Goal: Navigation & Orientation: Understand site structure

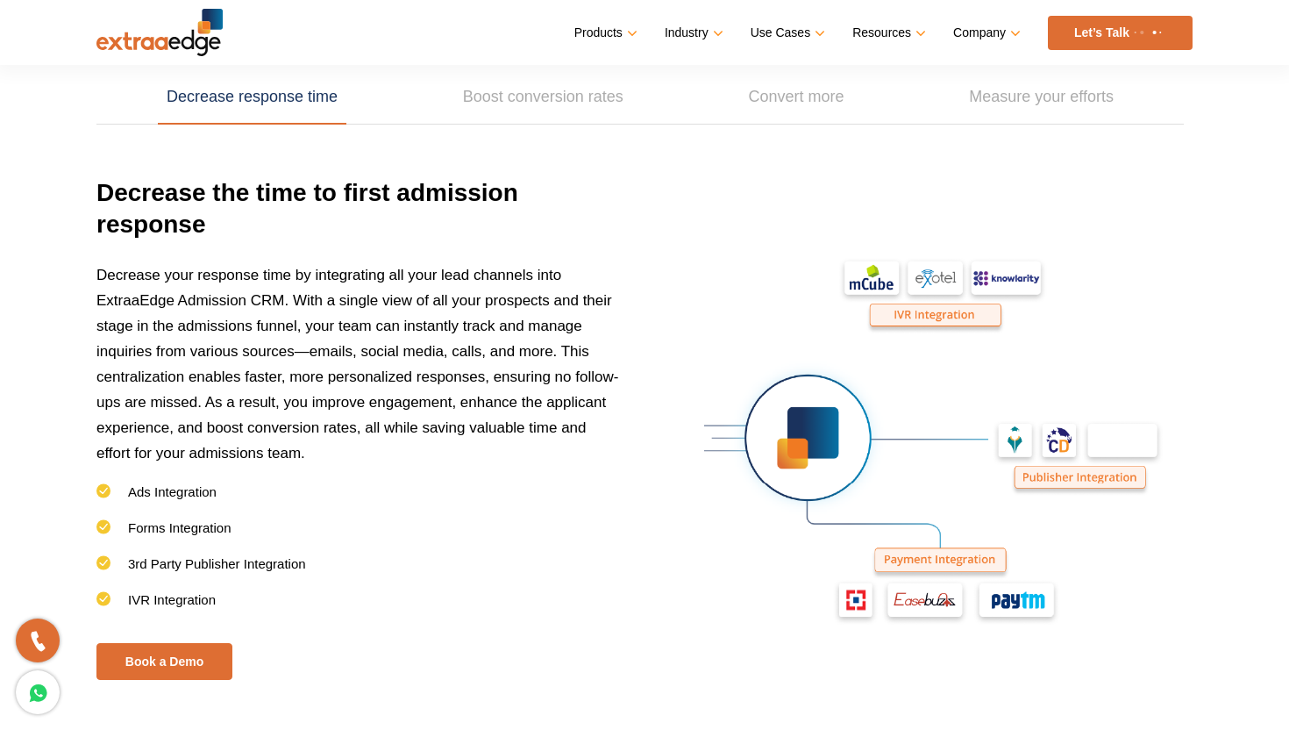
scroll to position [2557, 0]
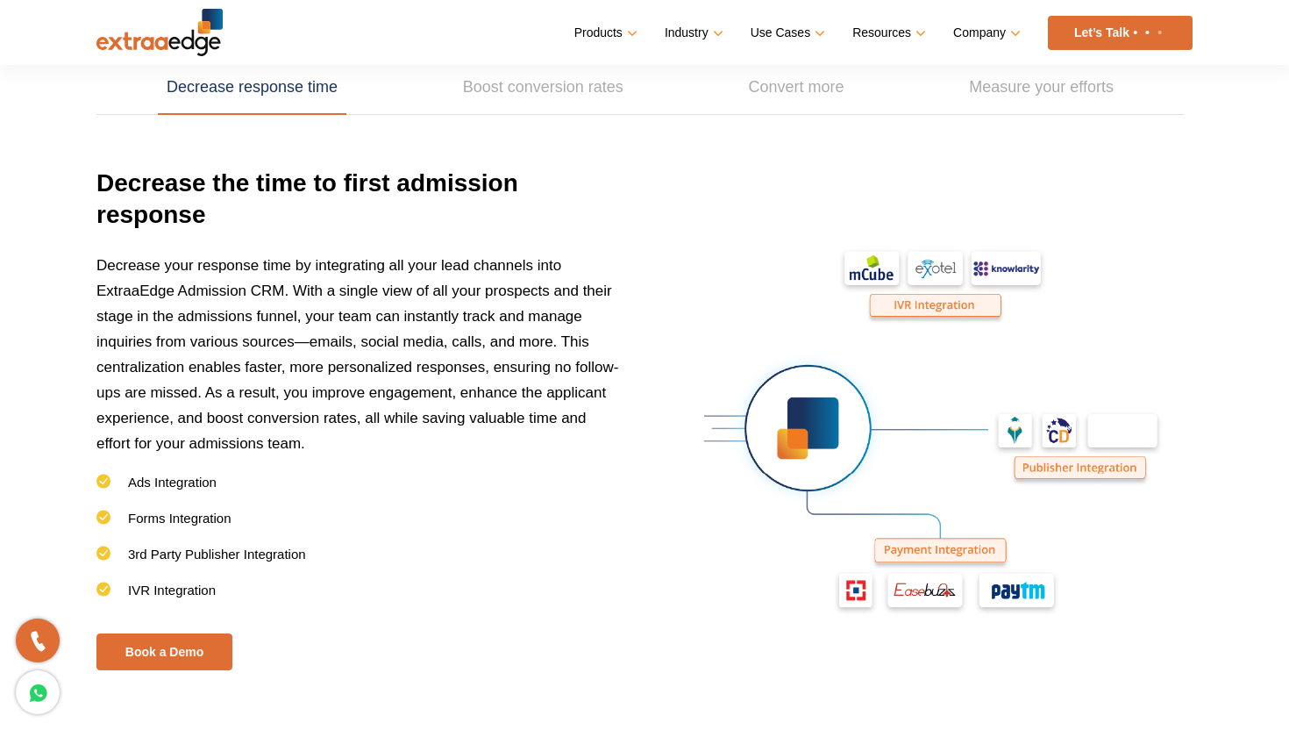
click at [1099, 437] on img at bounding box center [930, 431] width 526 height 526
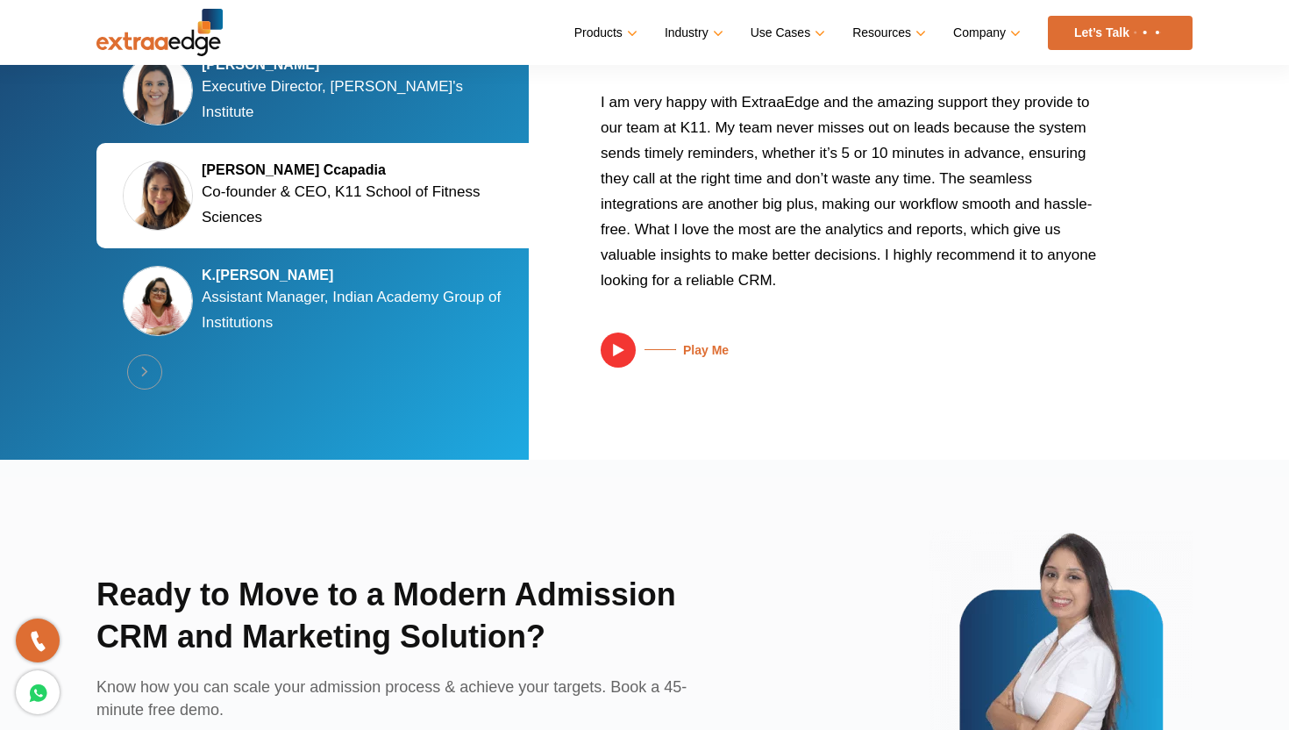
scroll to position [3522, 0]
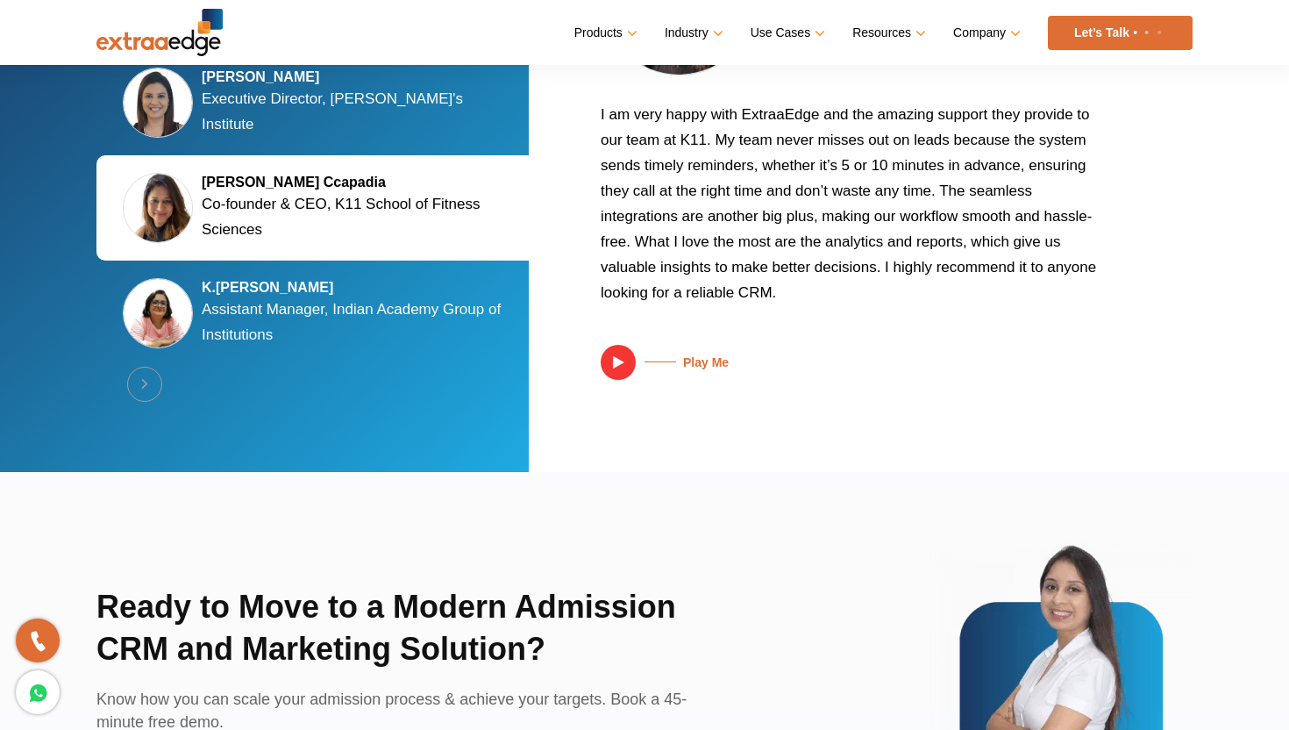
click at [426, 127] on div "Silky Jain Marwah Executive Director, Tula's Institute" at bounding box center [319, 102] width 447 height 105
click at [422, 111] on p "Executive Director, [PERSON_NAME]'s Institute" at bounding box center [360, 111] width 316 height 51
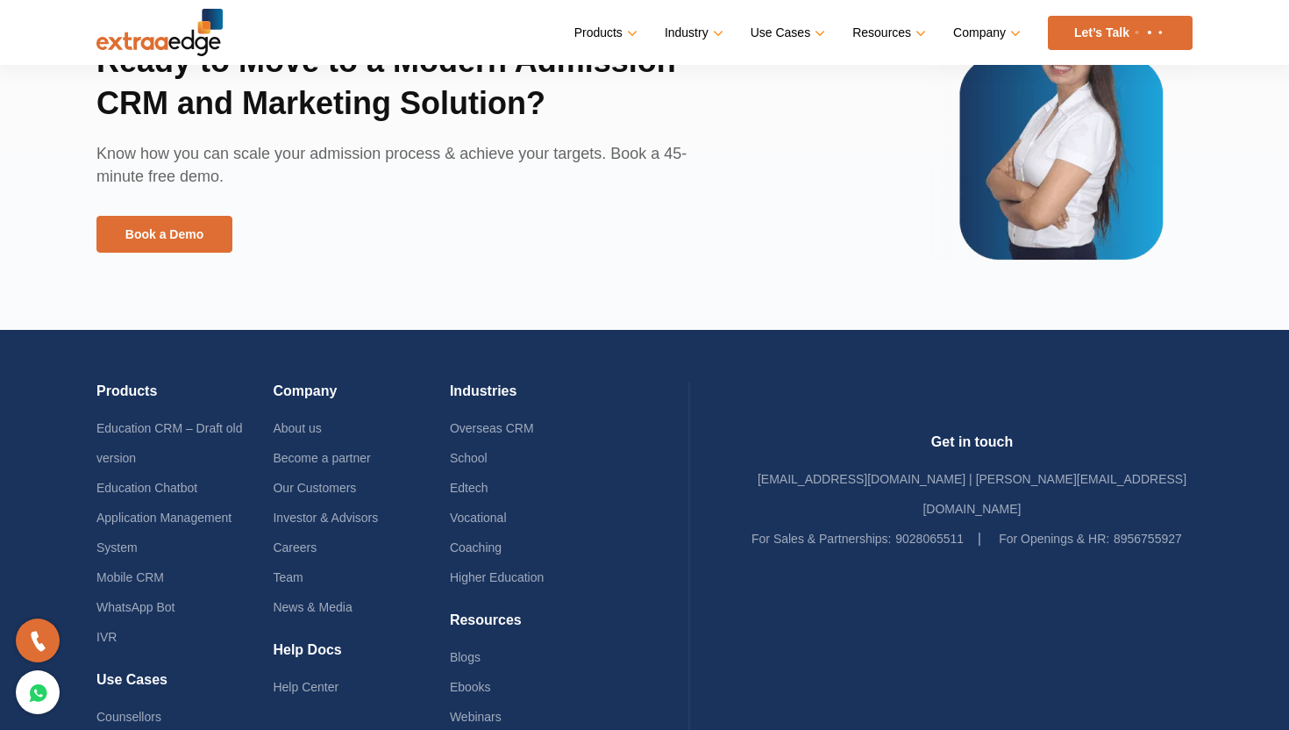
scroll to position [4209, 0]
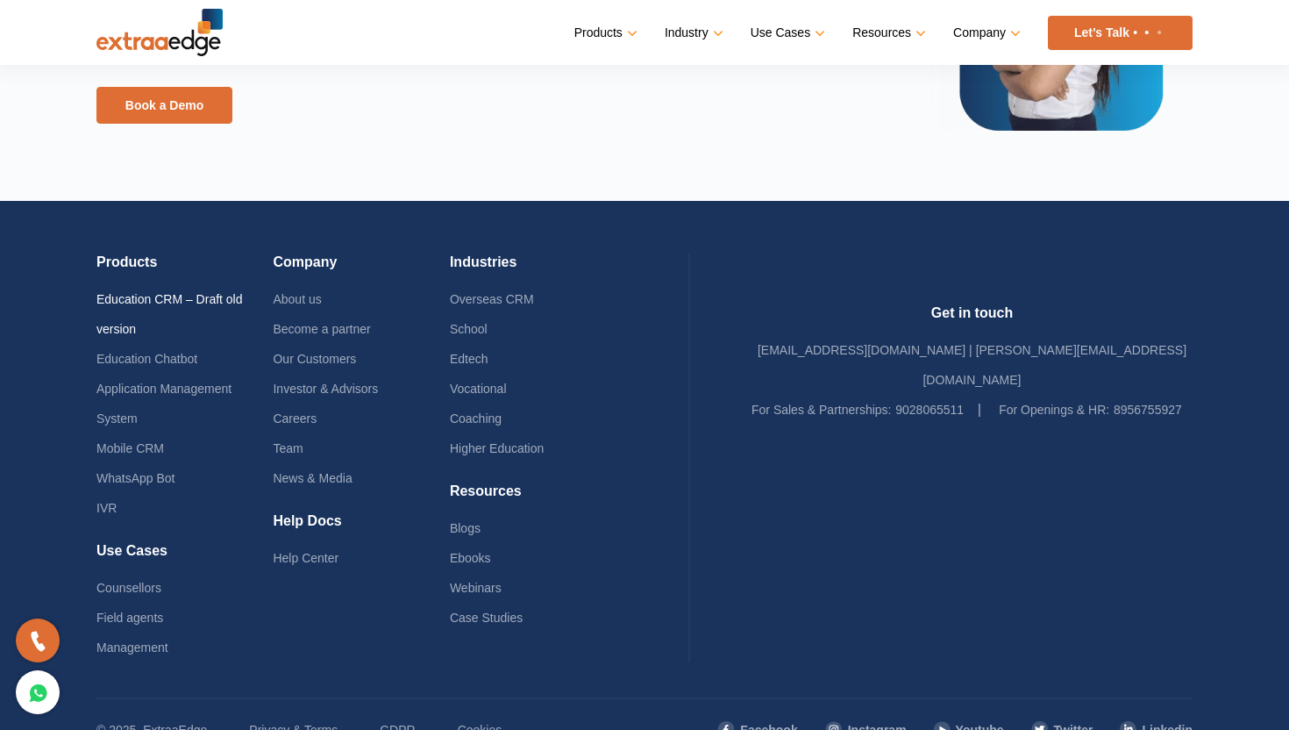
click at [211, 296] on link "Education CRM – Draft old version" at bounding box center [169, 314] width 146 height 44
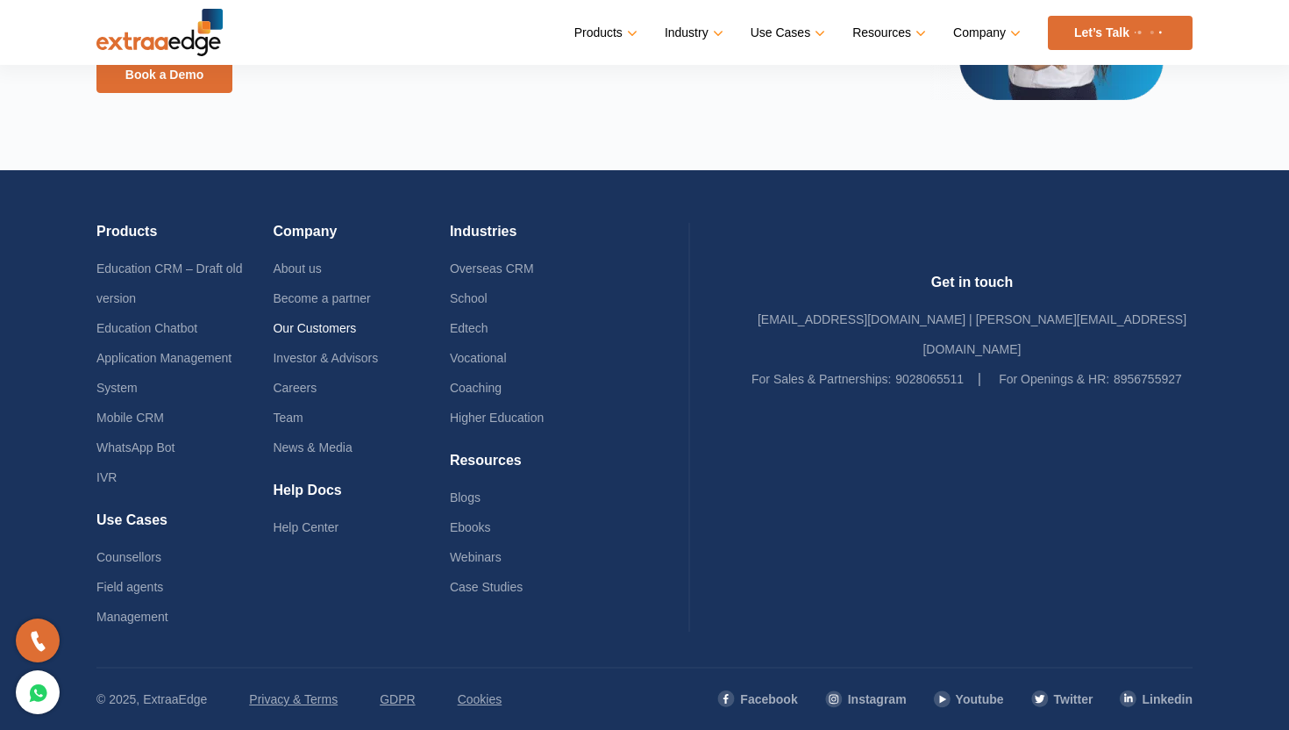
scroll to position [4147, 0]
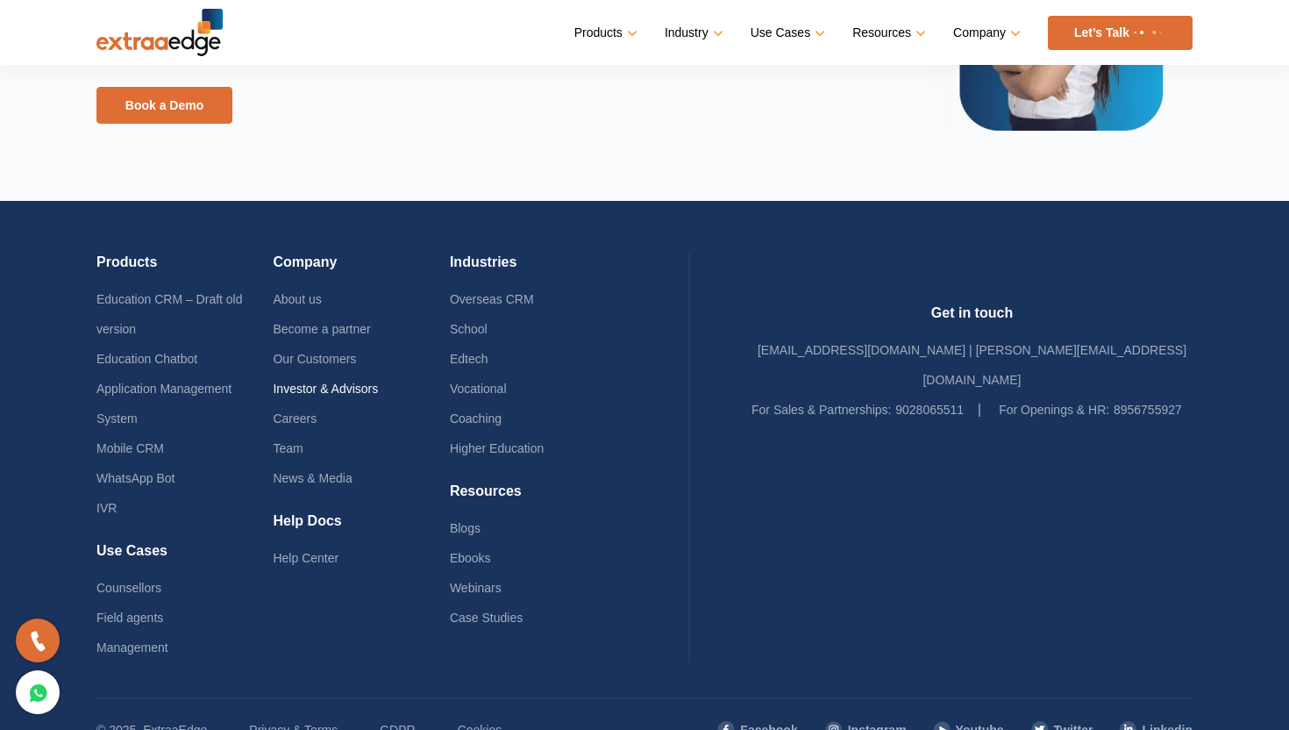
click at [339, 392] on link "Investor & Advisors" at bounding box center [325, 389] width 105 height 14
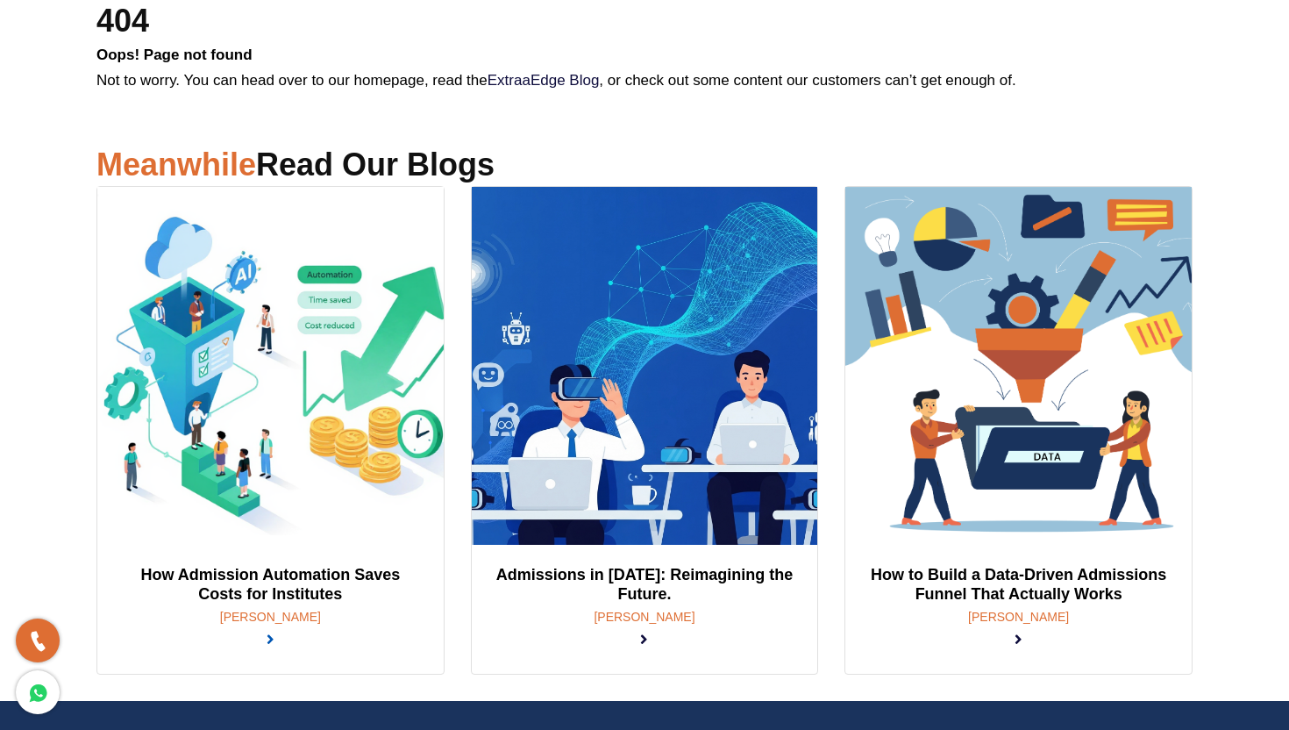
click at [275, 632] on link at bounding box center [271, 640] width 8 height 17
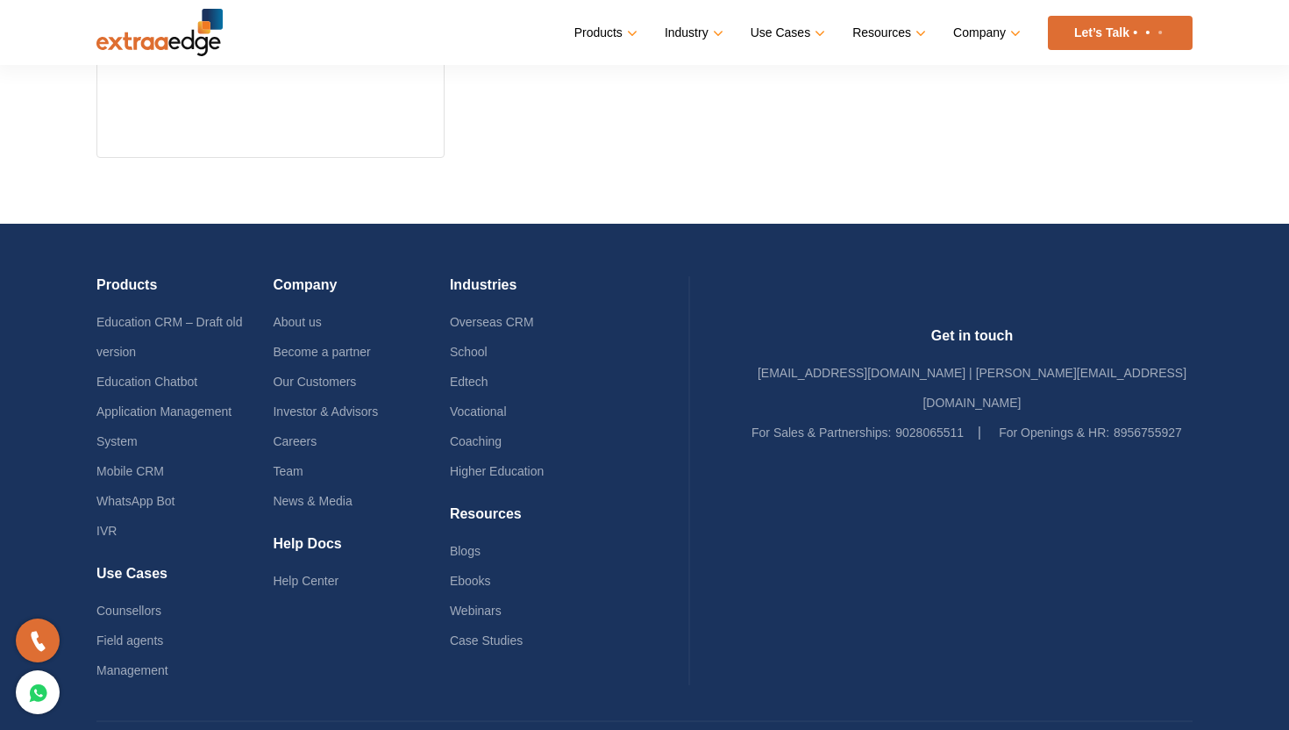
scroll to position [1419, 0]
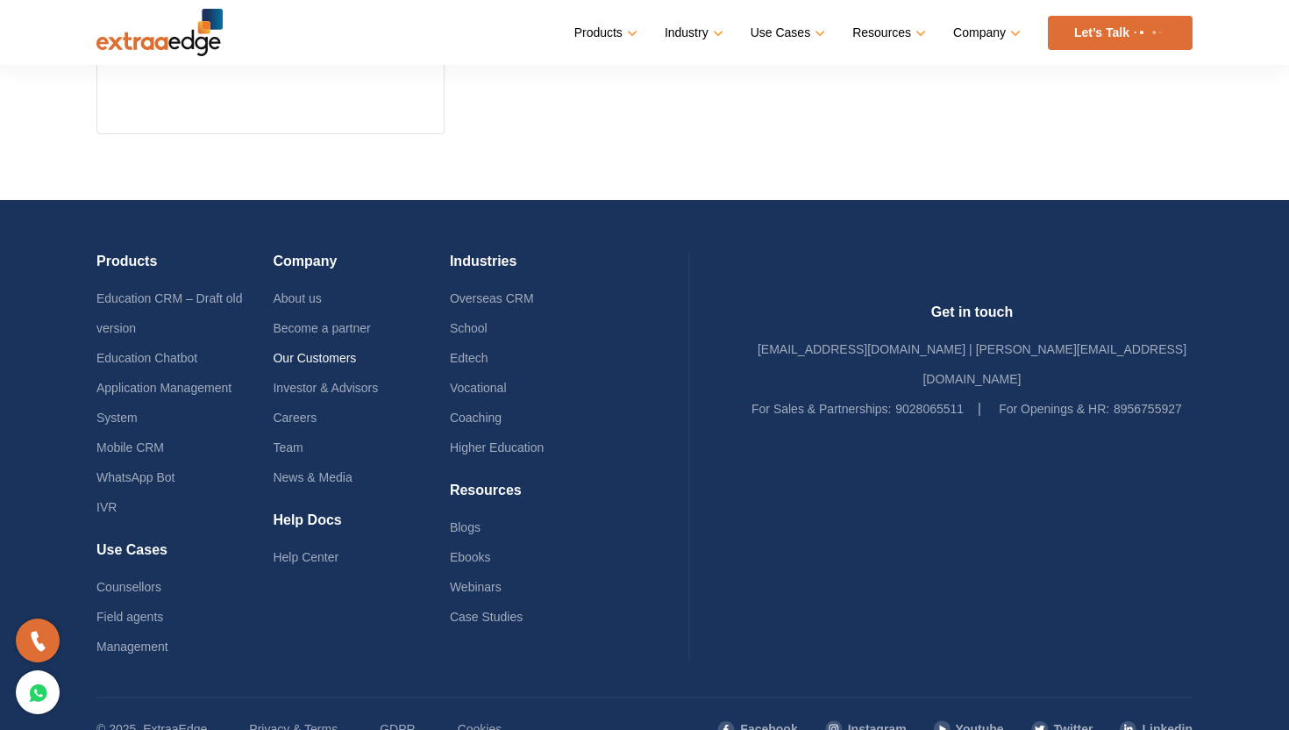
click at [330, 361] on link "Our Customers" at bounding box center [314, 358] width 83 height 14
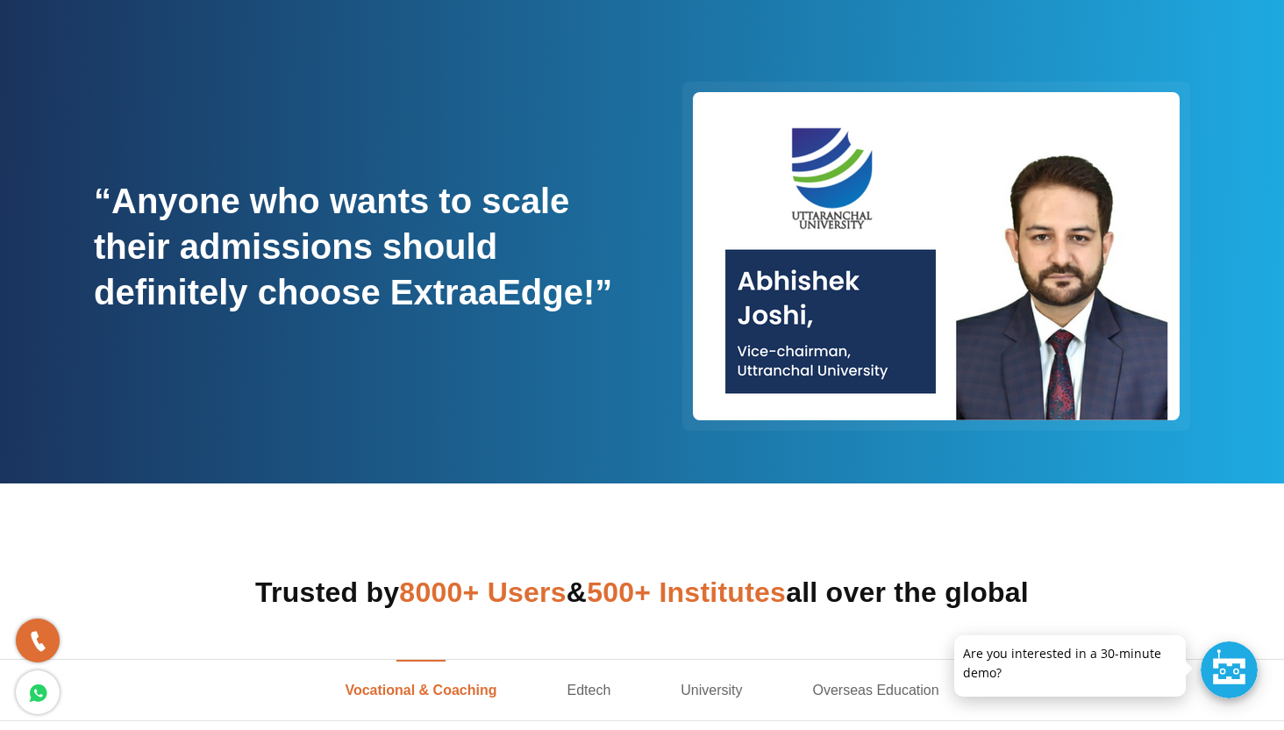
scroll to position [89, 0]
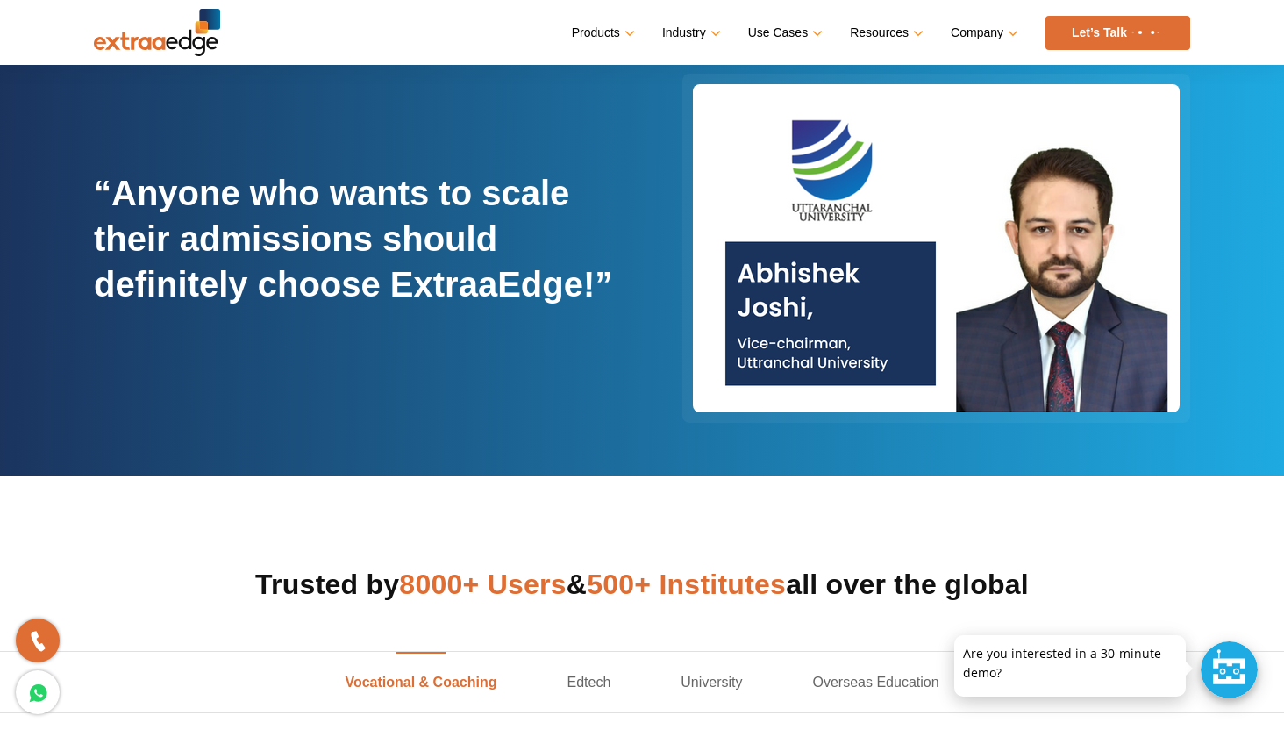
click at [425, 276] on strong "“Anyone who wants to scale their admissions should definitely choose ExtraaEdge…" at bounding box center [353, 239] width 518 height 130
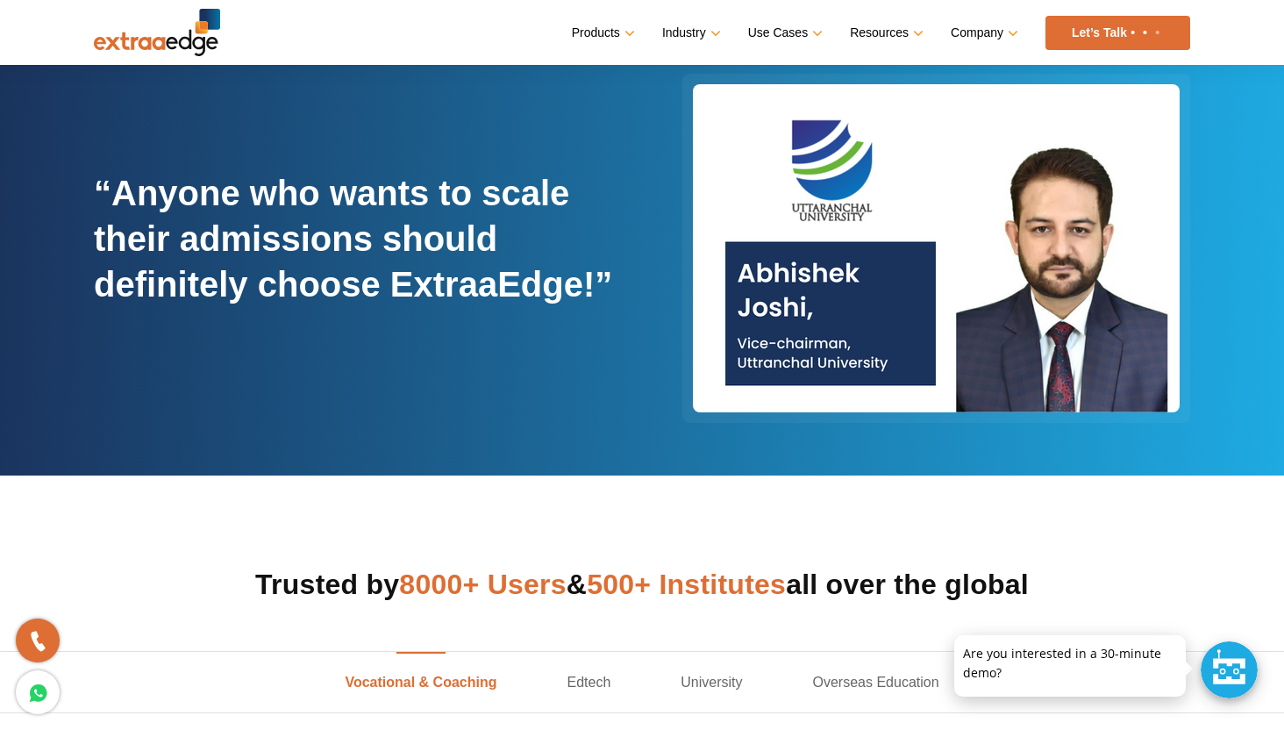
click at [425, 276] on strong "“Anyone who wants to scale their admissions should definitely choose ExtraaEdge…" at bounding box center [353, 239] width 518 height 130
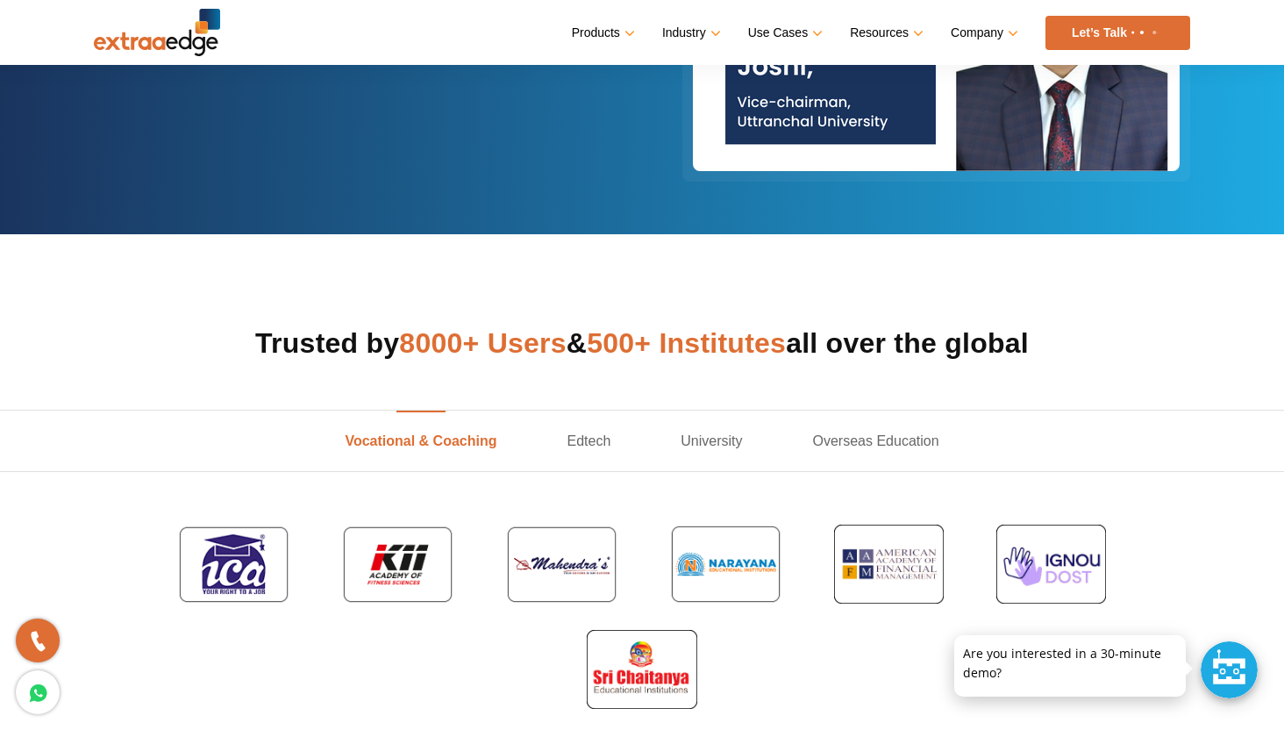
scroll to position [354, 0]
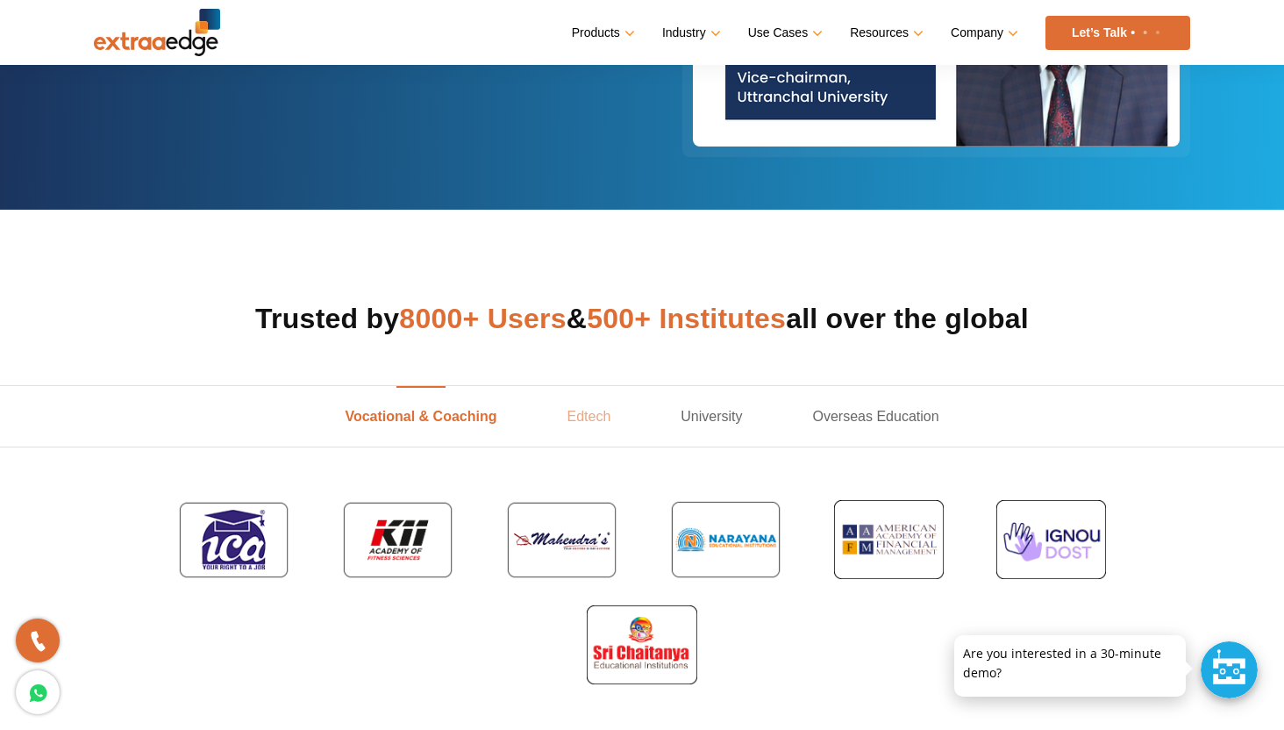
click at [616, 423] on link "Edtech" at bounding box center [589, 416] width 114 height 61
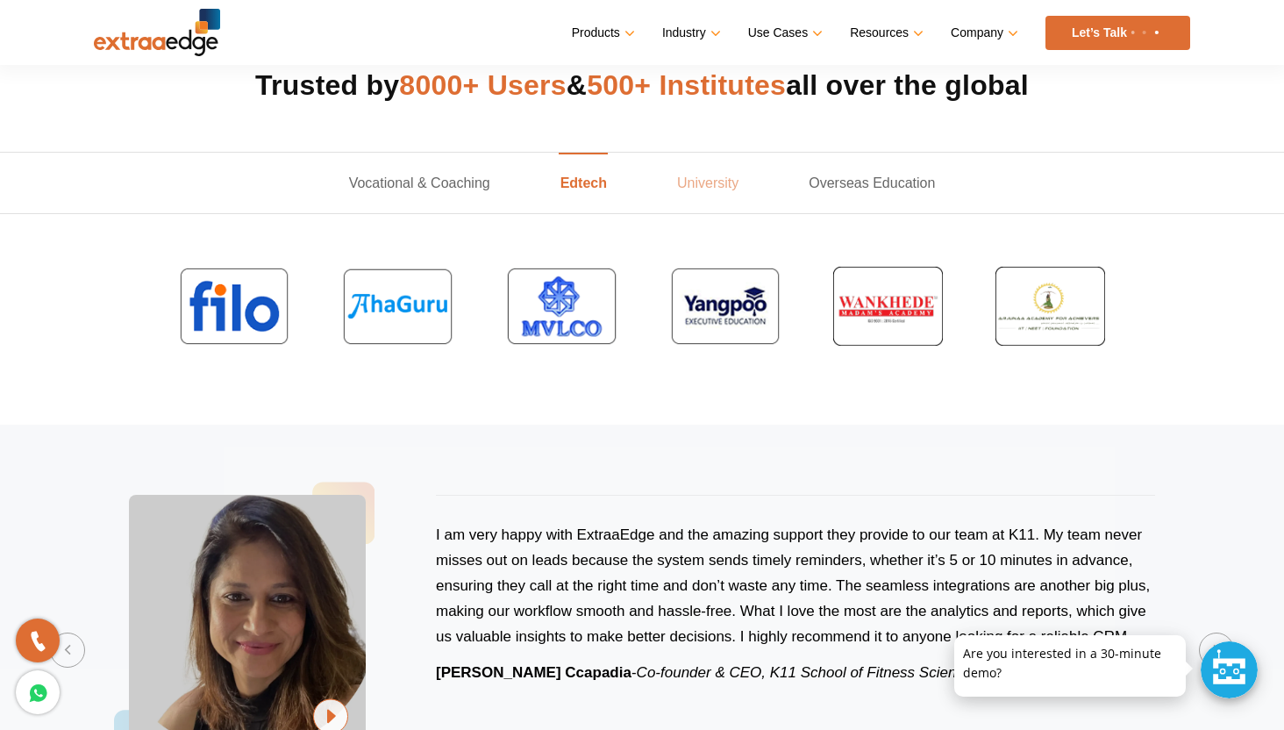
scroll to position [597, 0]
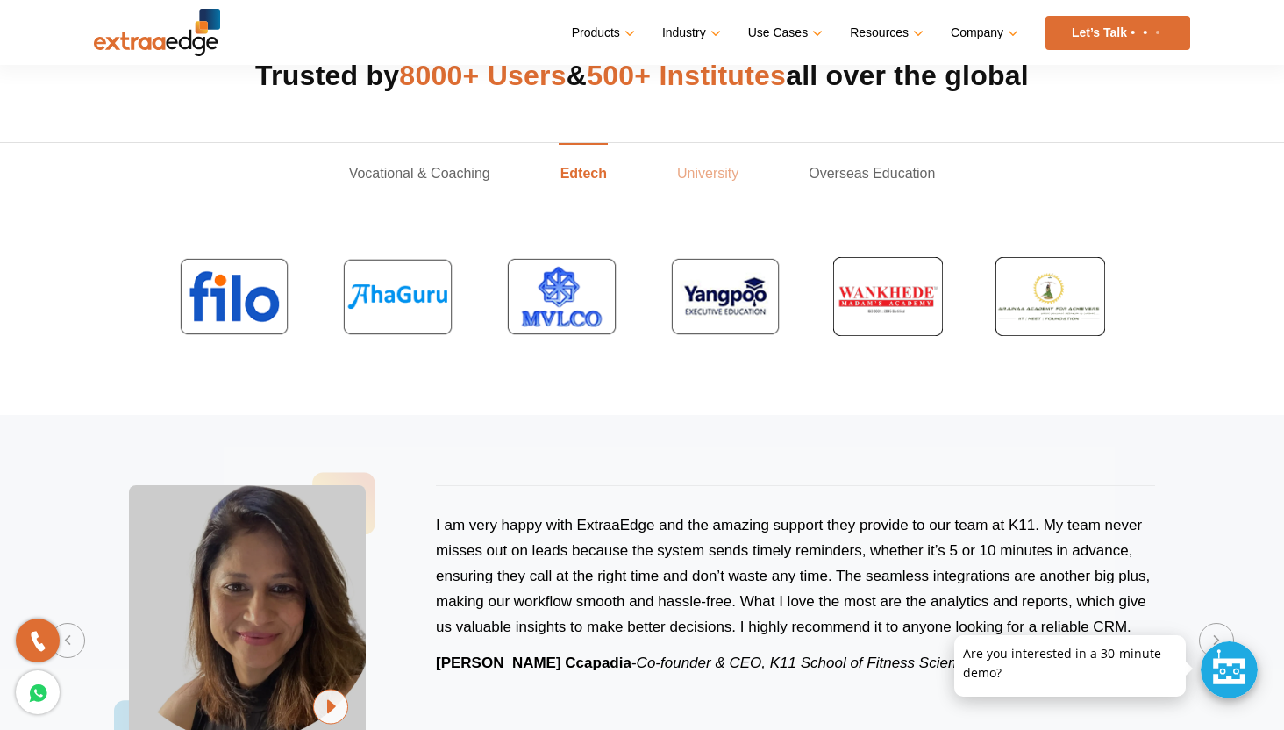
click at [696, 175] on link "University" at bounding box center [708, 173] width 132 height 61
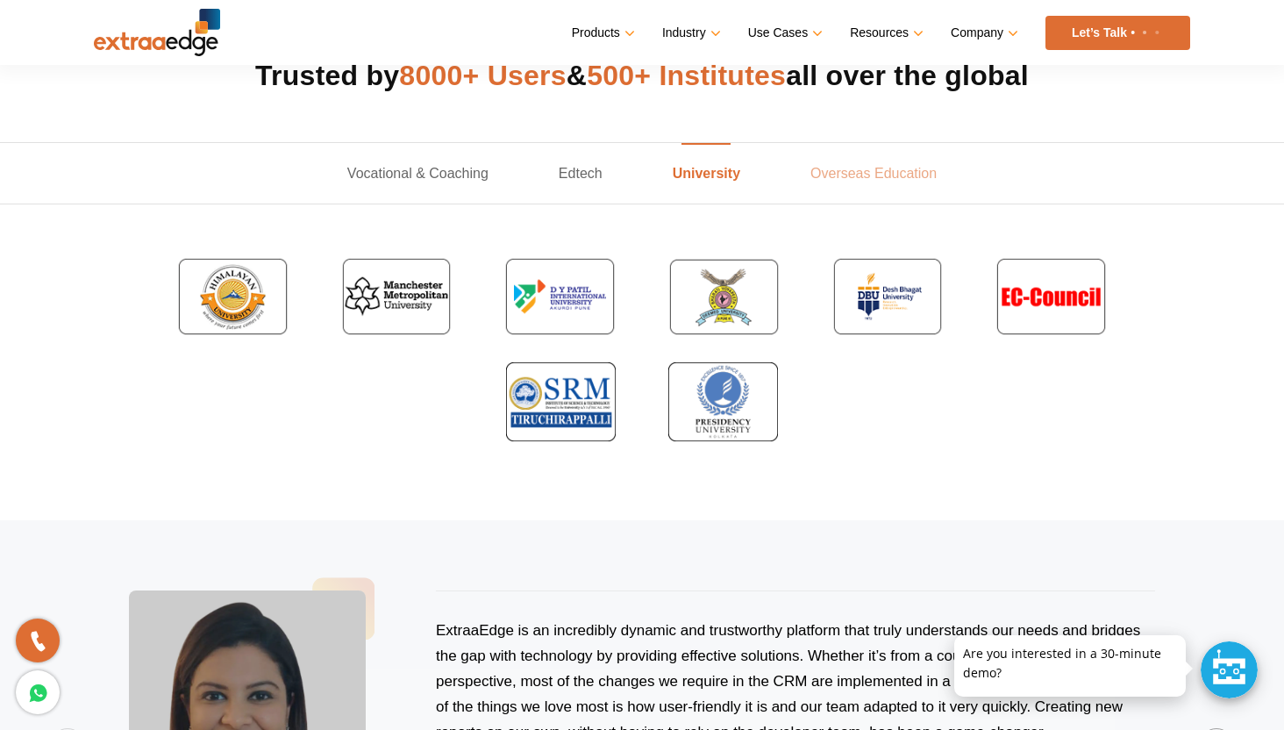
click at [836, 172] on link "Overseas Education" at bounding box center [873, 173] width 196 height 61
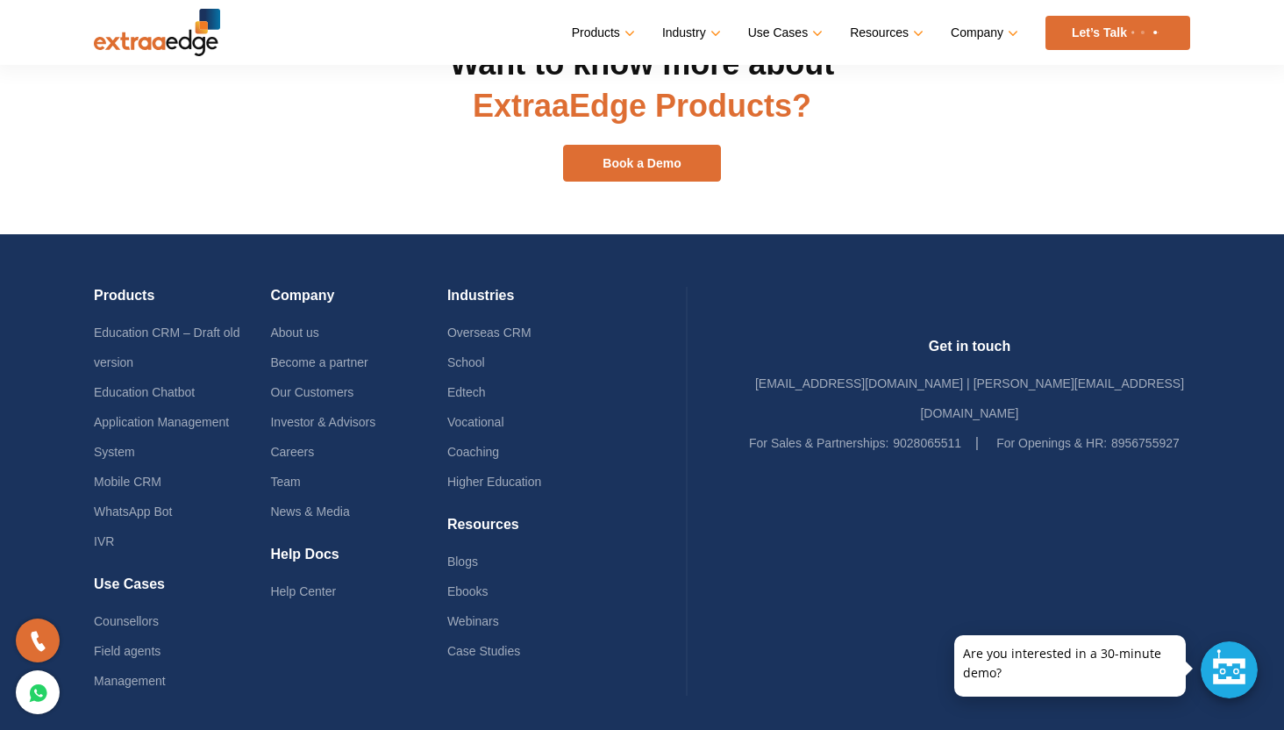
scroll to position [2184, 0]
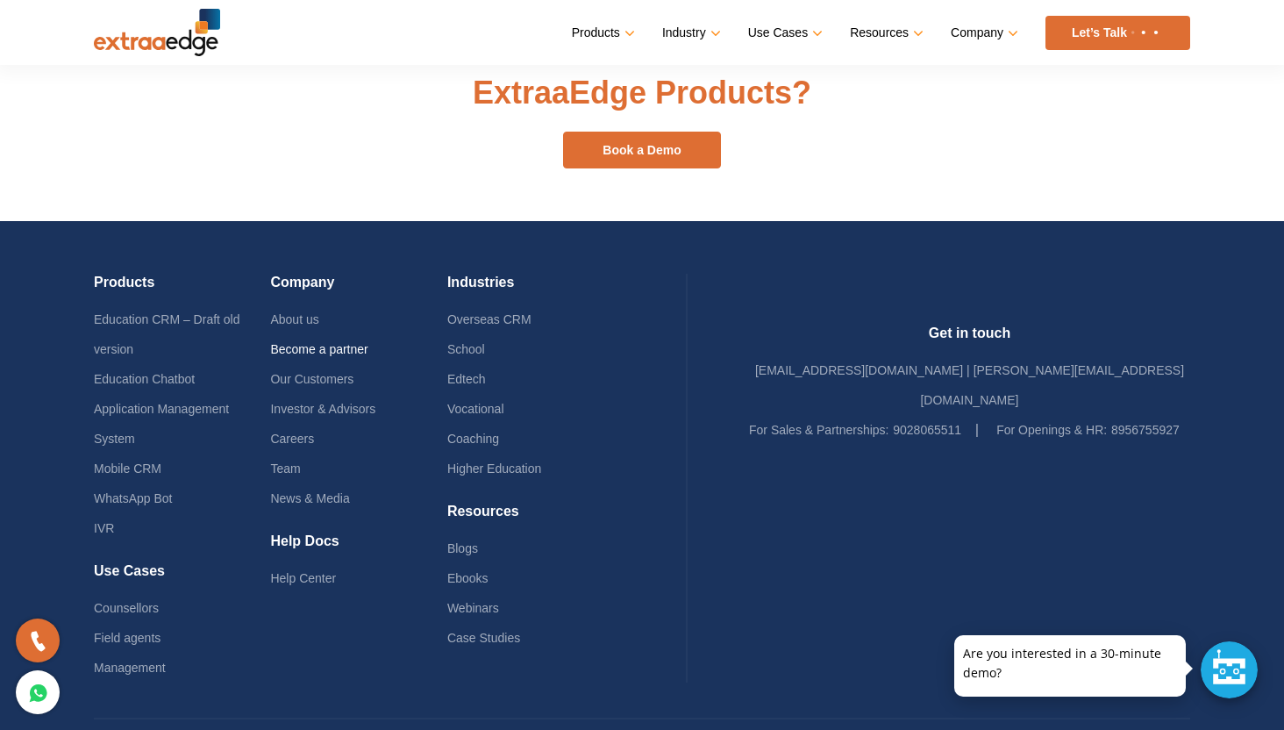
click at [362, 342] on link "Become a partner" at bounding box center [318, 349] width 97 height 14
click at [314, 432] on link "Careers" at bounding box center [292, 439] width 44 height 14
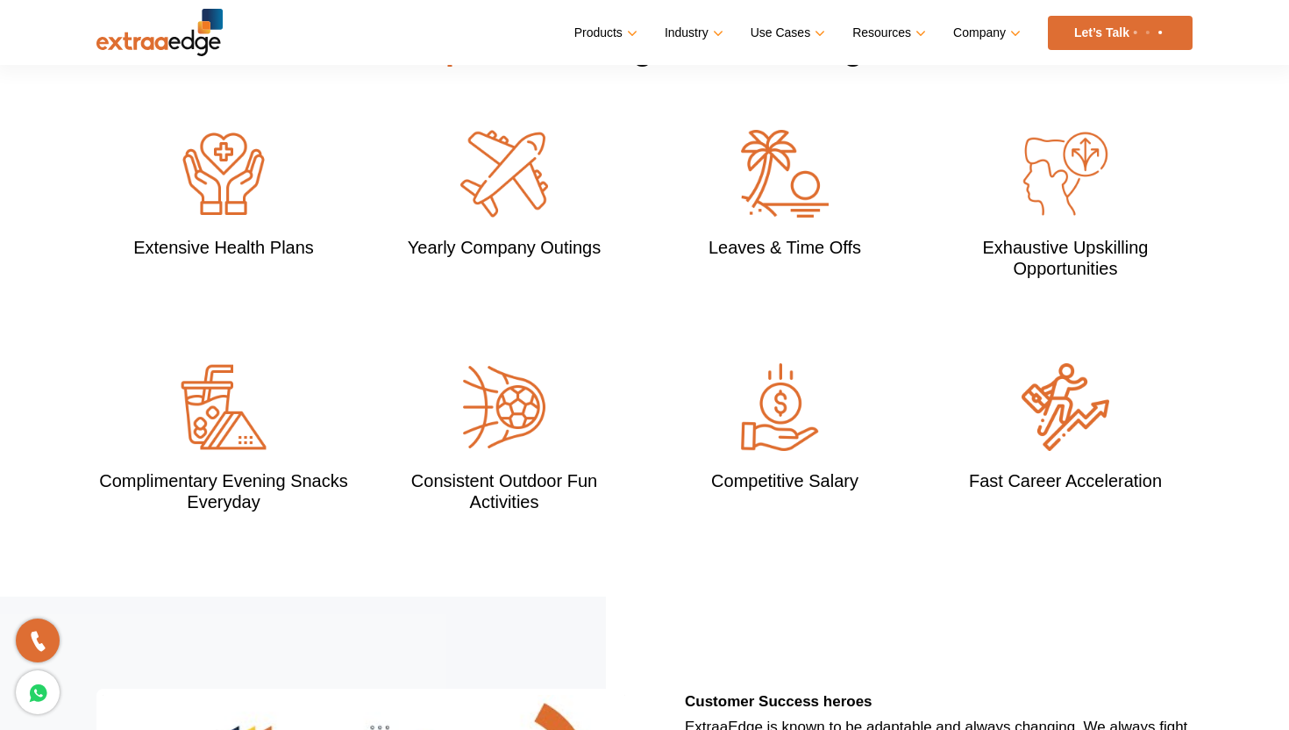
scroll to position [1617, 0]
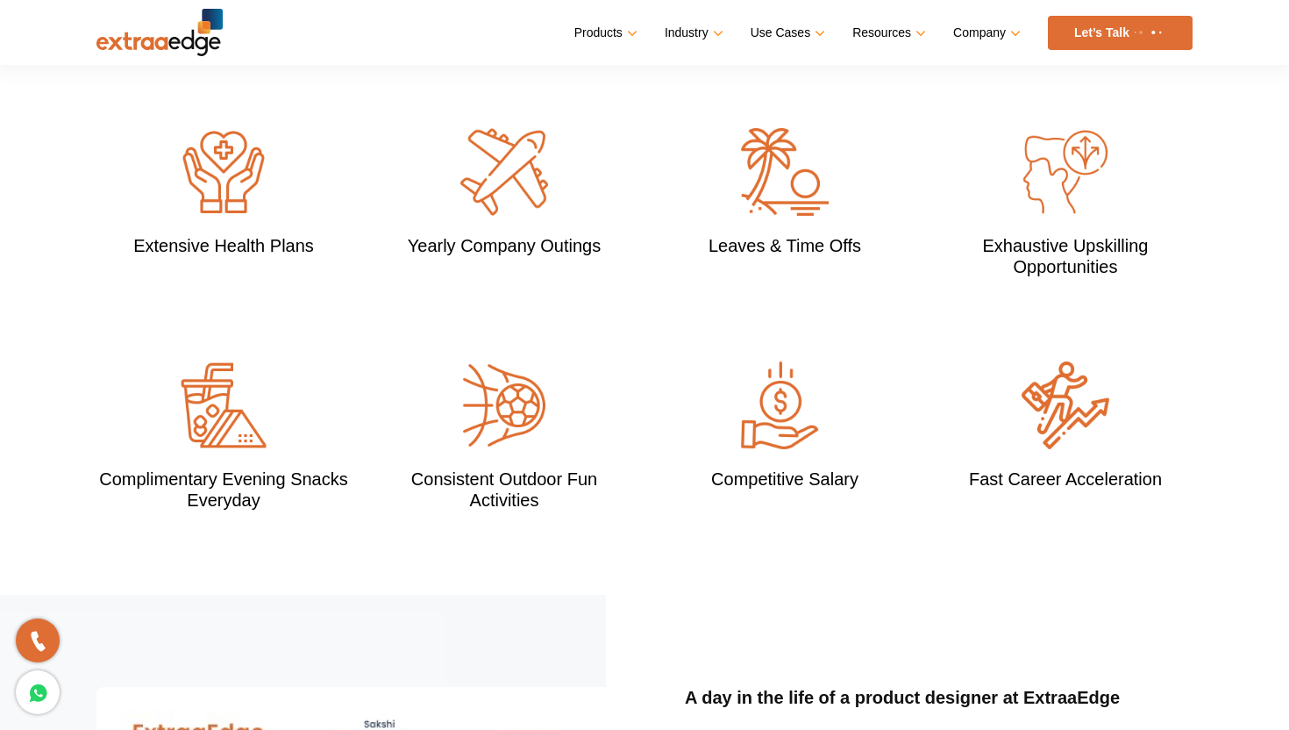
click at [757, 468] on h3 "Competitive Salary" at bounding box center [785, 478] width 254 height 21
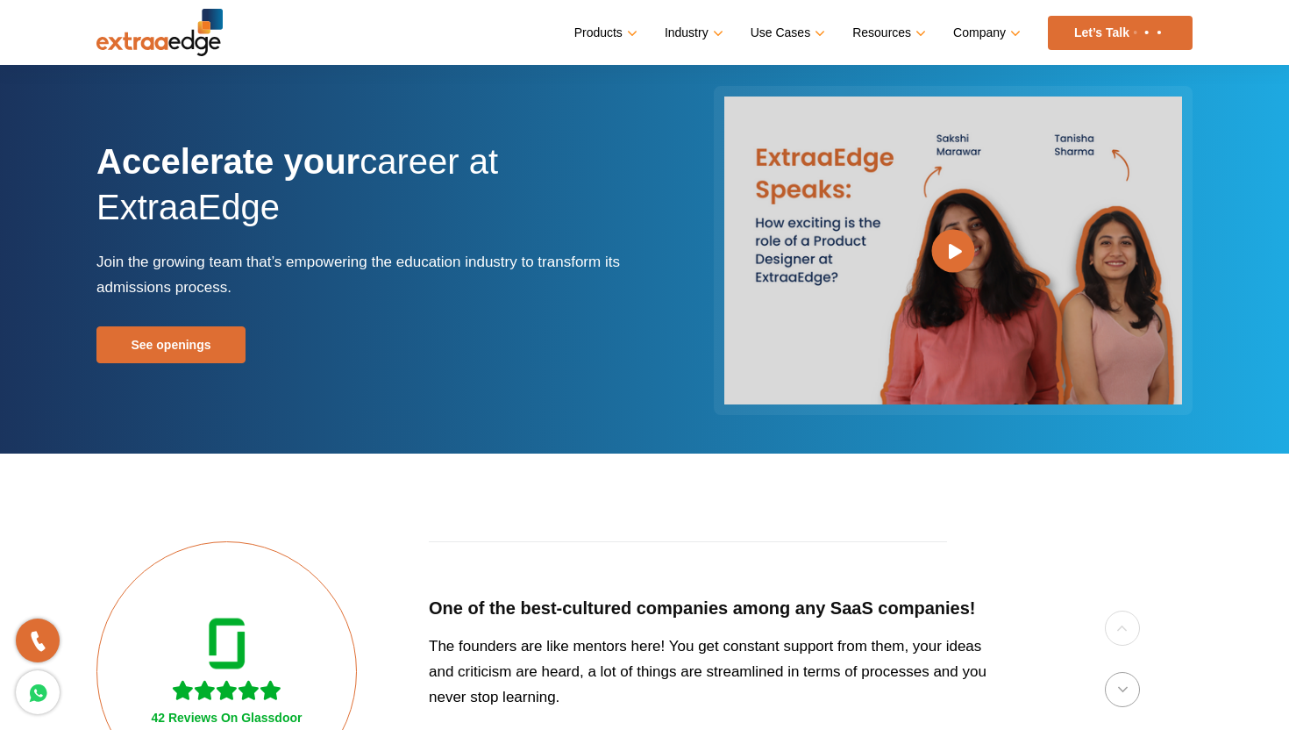
scroll to position [0, 0]
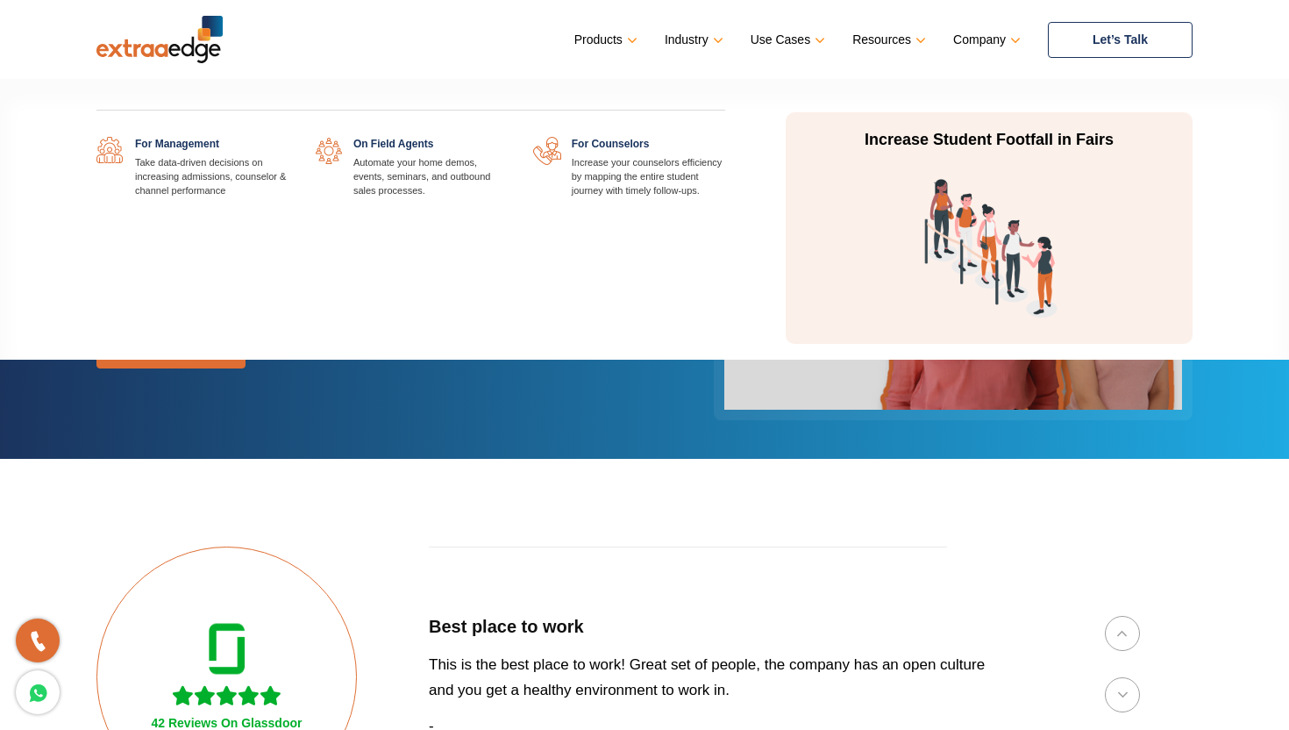
click at [725, 137] on link at bounding box center [725, 137] width 0 height 0
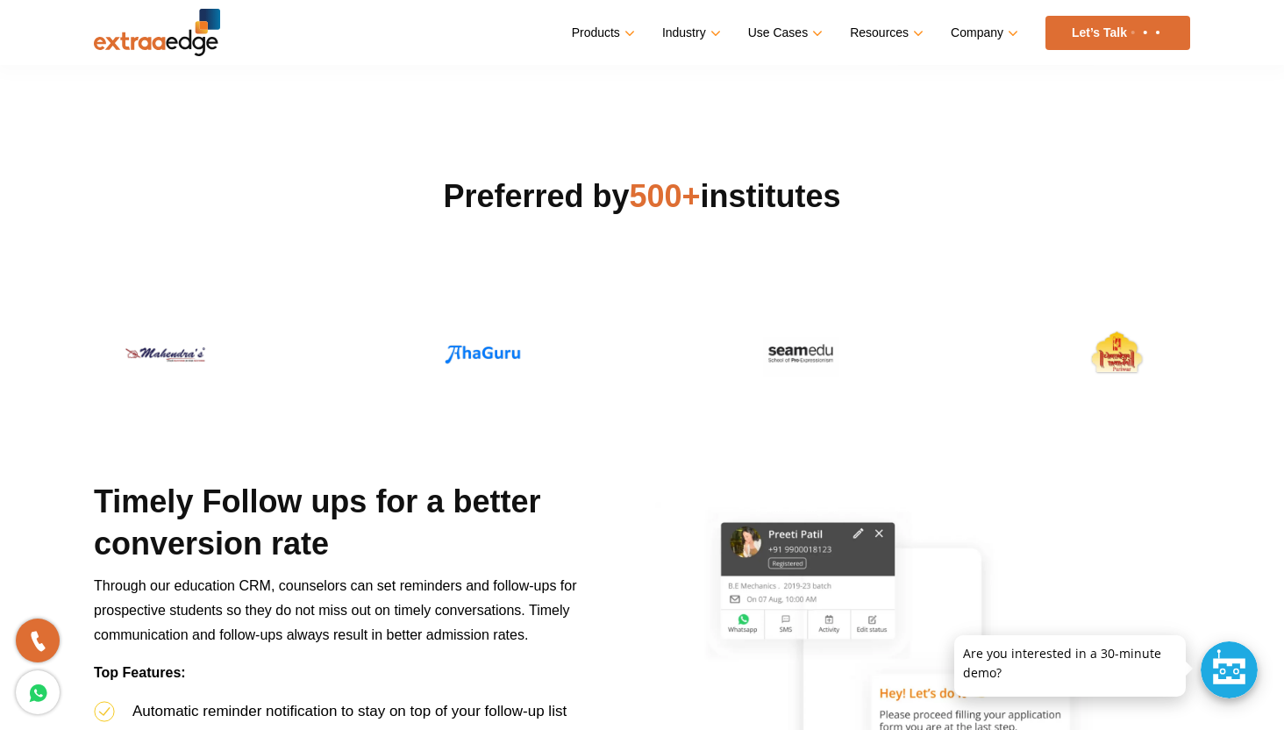
scroll to position [428, 0]
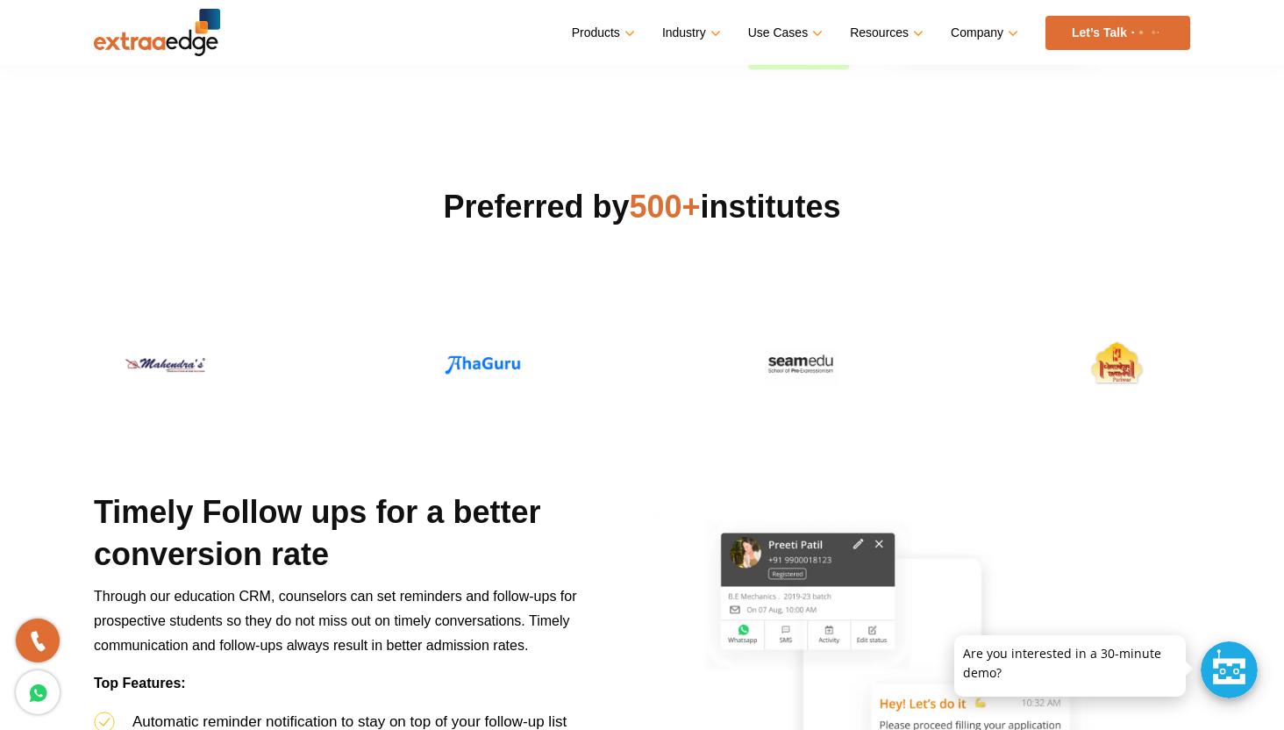
click at [622, 207] on h2 "Preferred by 500+ institutes" at bounding box center [642, 207] width 1096 height 42
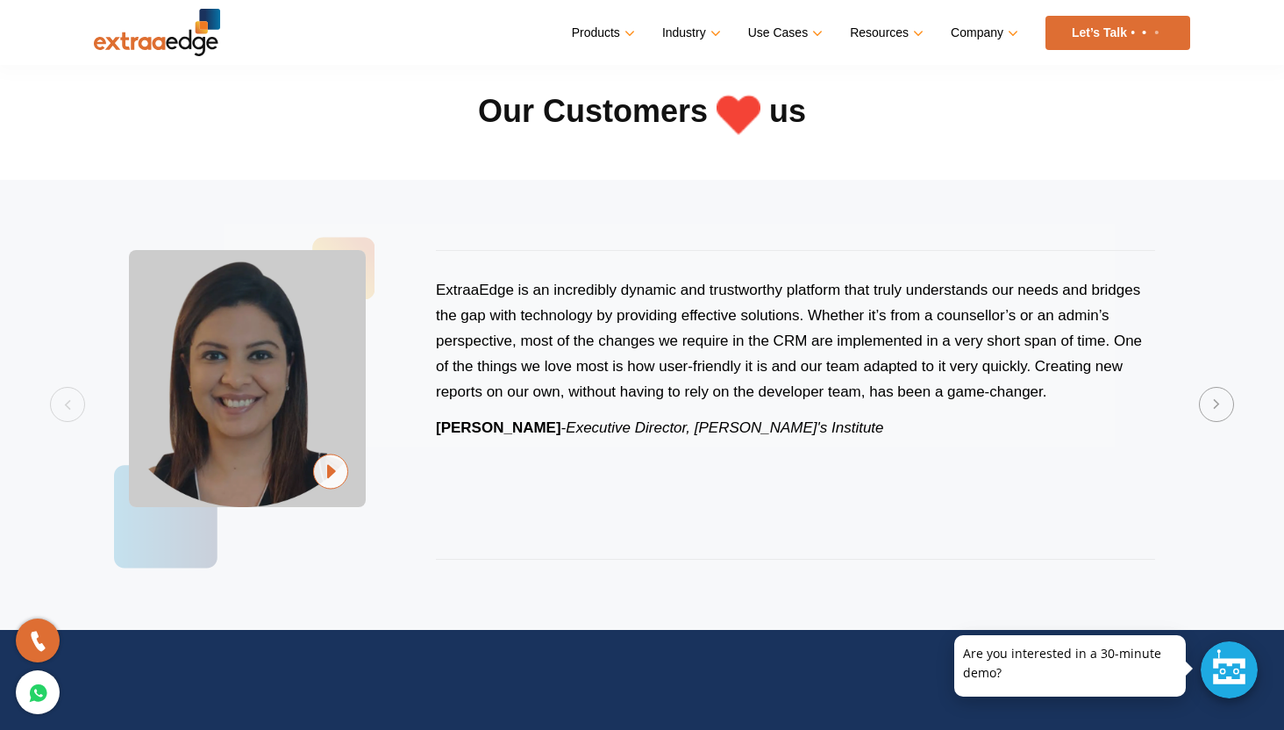
scroll to position [3462, 0]
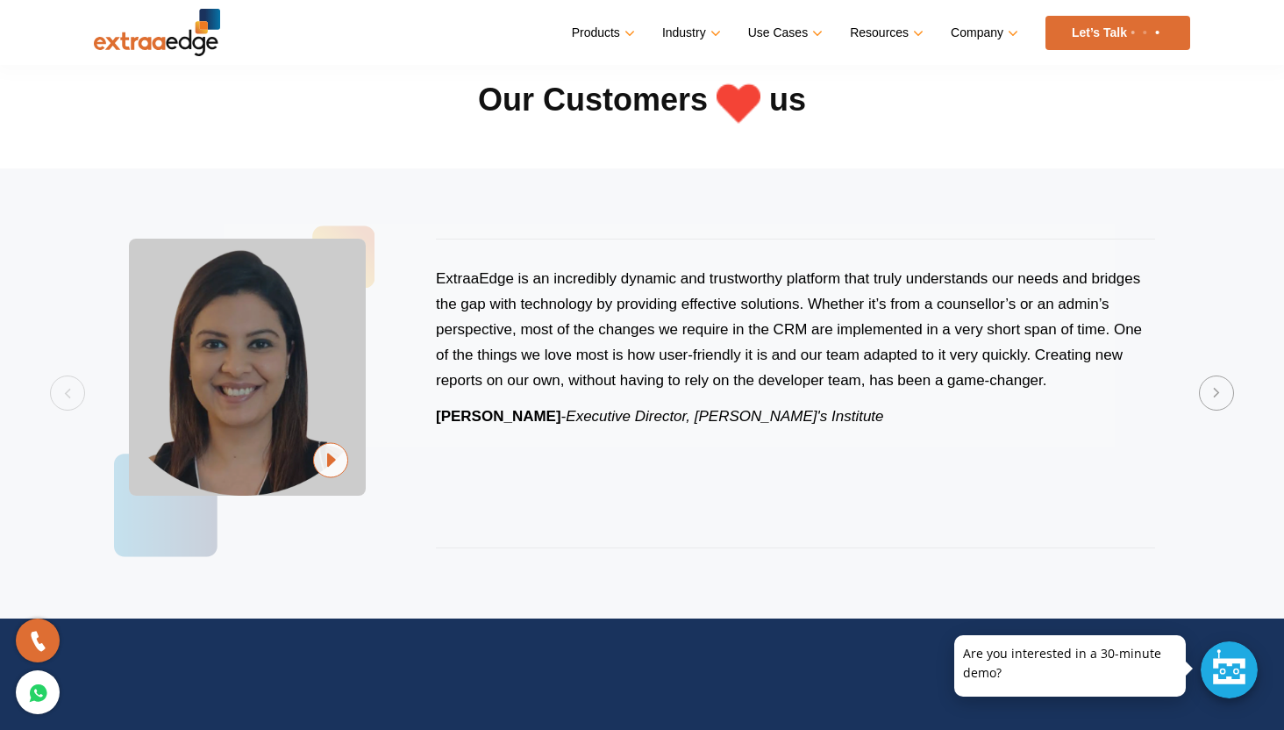
click at [1233, 390] on section "Previous ExtraaEdge is an incredibly dynamic and trustworthy platform that trul…" at bounding box center [642, 393] width 1284 height 450
click at [1217, 393] on button "Next" at bounding box center [1216, 392] width 35 height 35
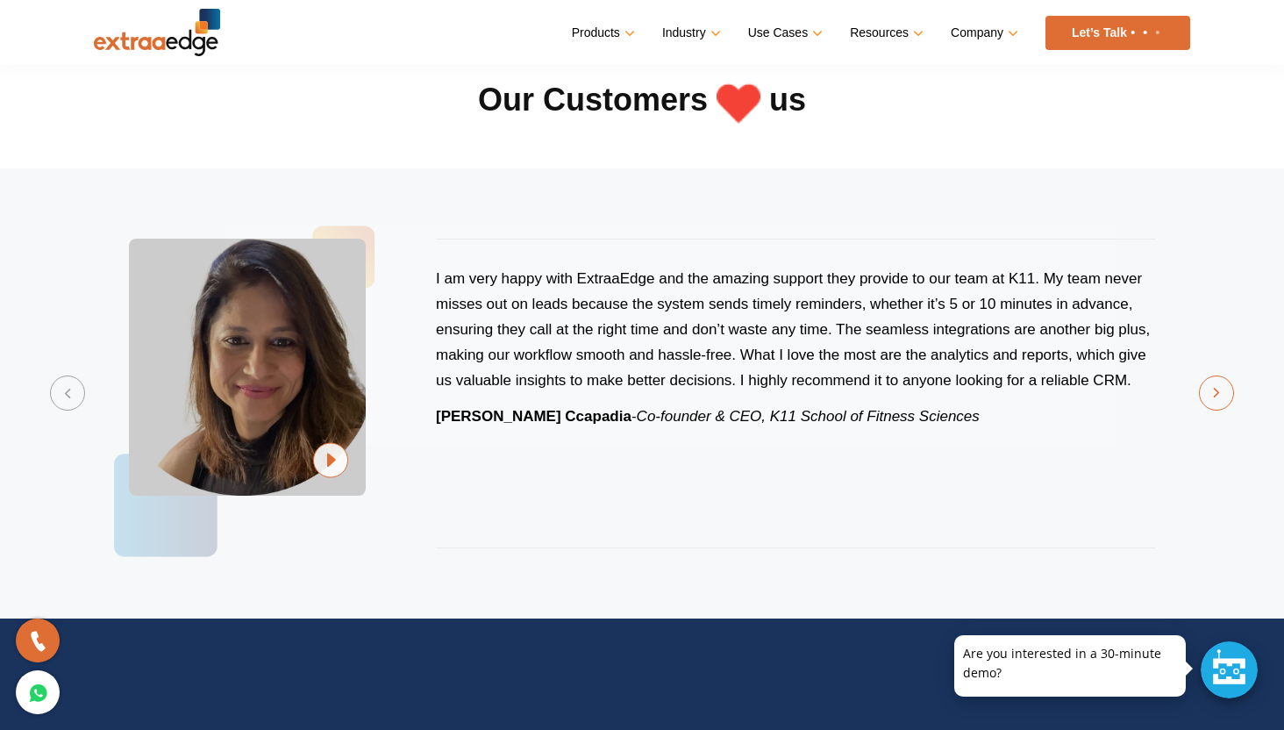
click at [1217, 393] on button "Next" at bounding box center [1216, 392] width 35 height 35
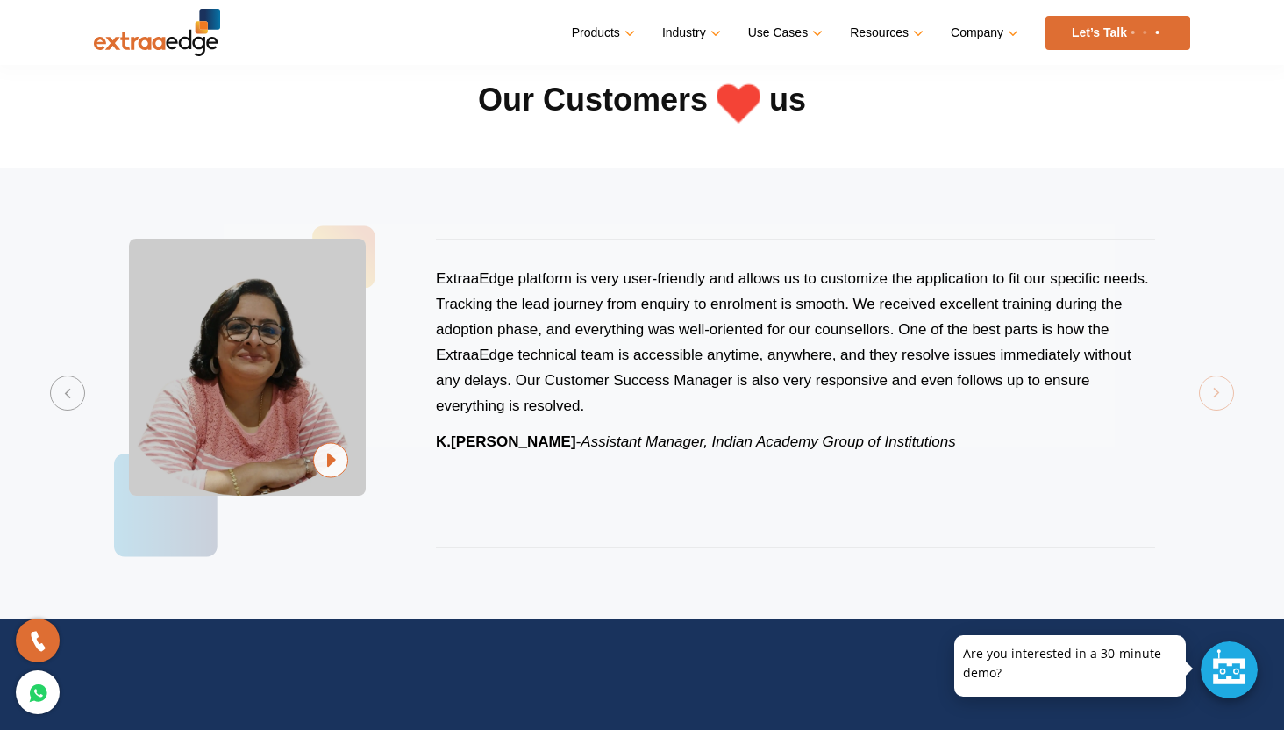
click at [1217, 393] on section "Previous ExtraaEdge is an incredibly dynamic and trustworthy platform that trul…" at bounding box center [642, 393] width 1284 height 450
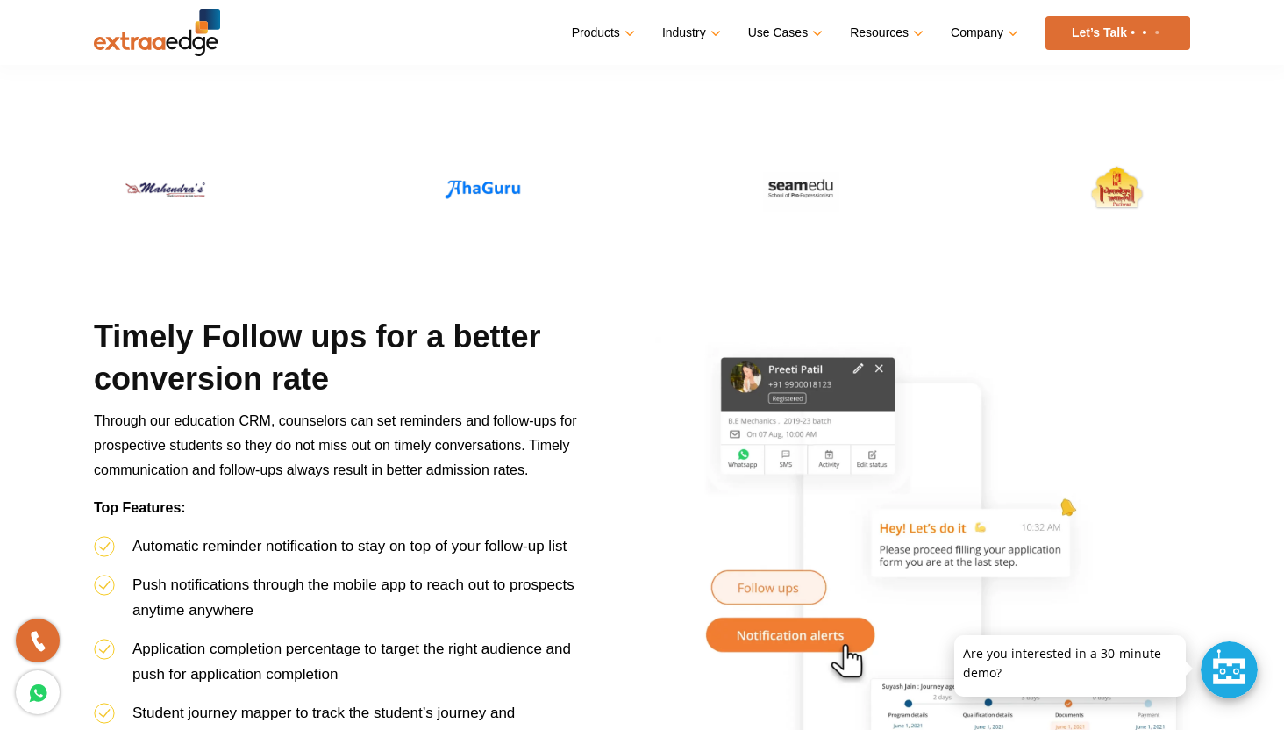
scroll to position [0, 0]
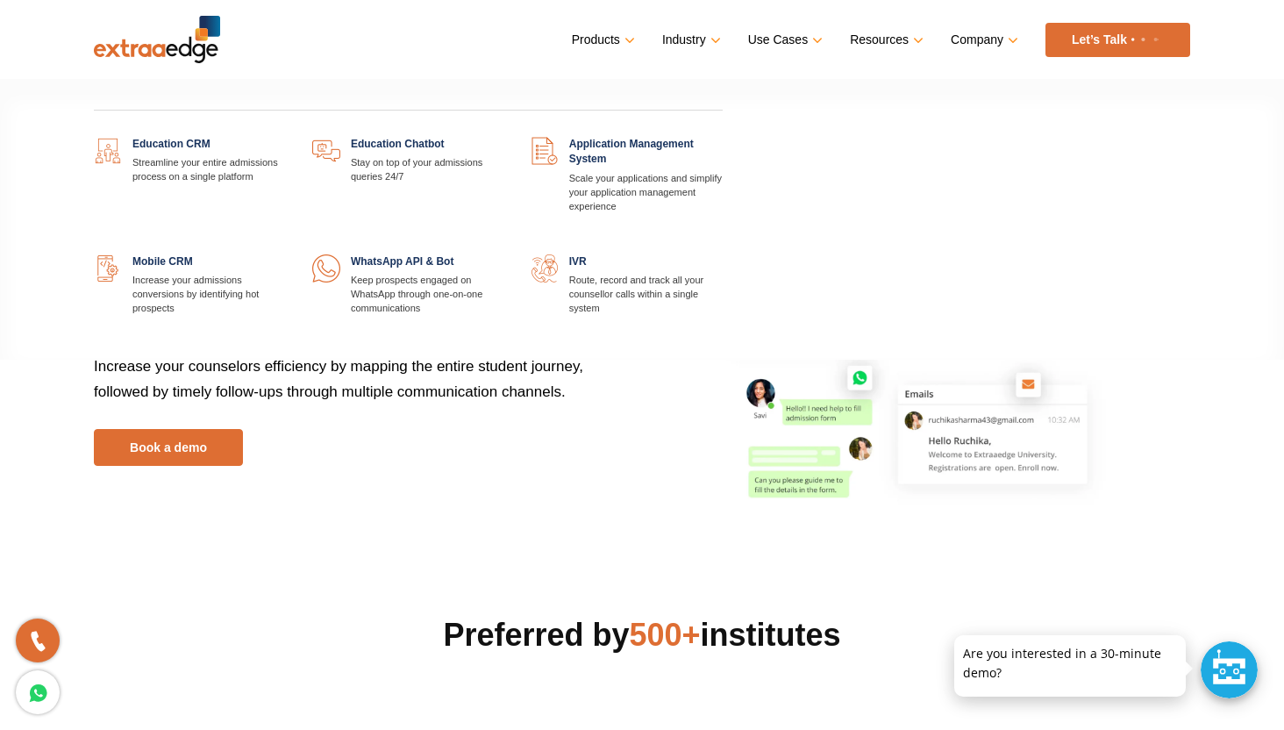
click at [617, 46] on link "Products" at bounding box center [602, 39] width 60 height 25
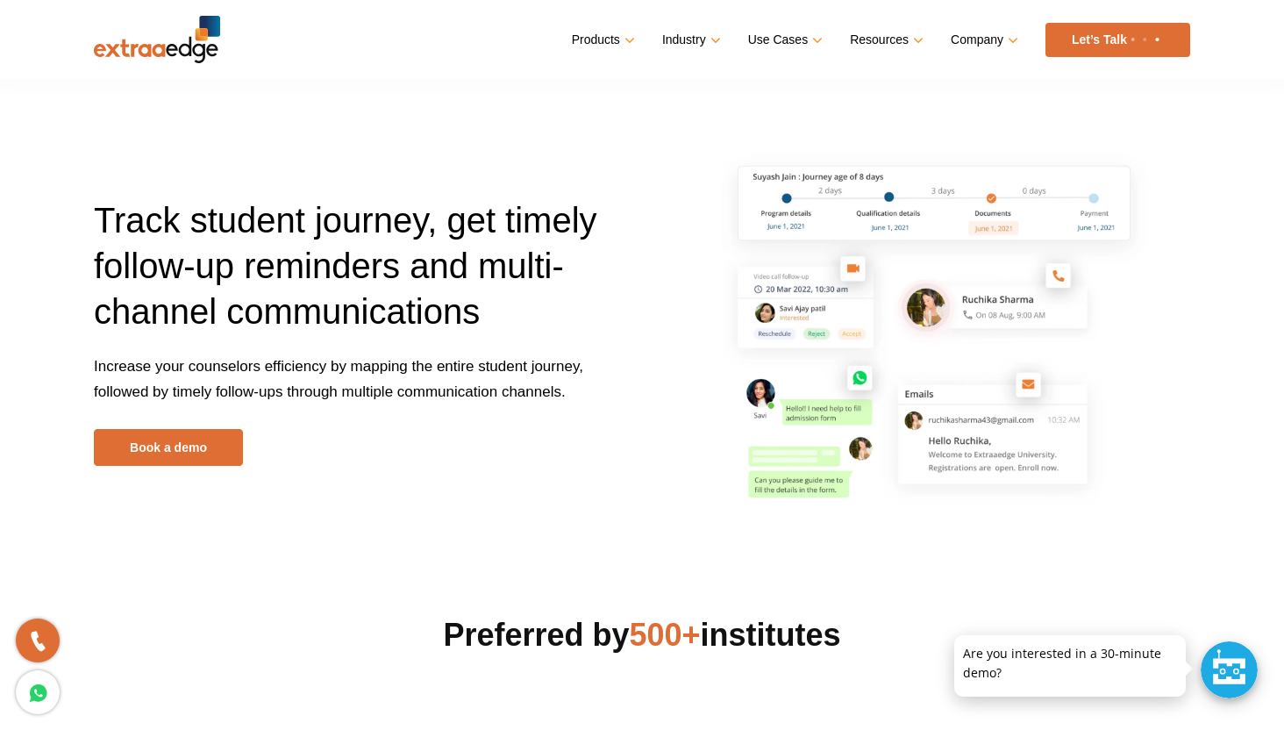
click at [171, 45] on img at bounding box center [157, 39] width 126 height 47
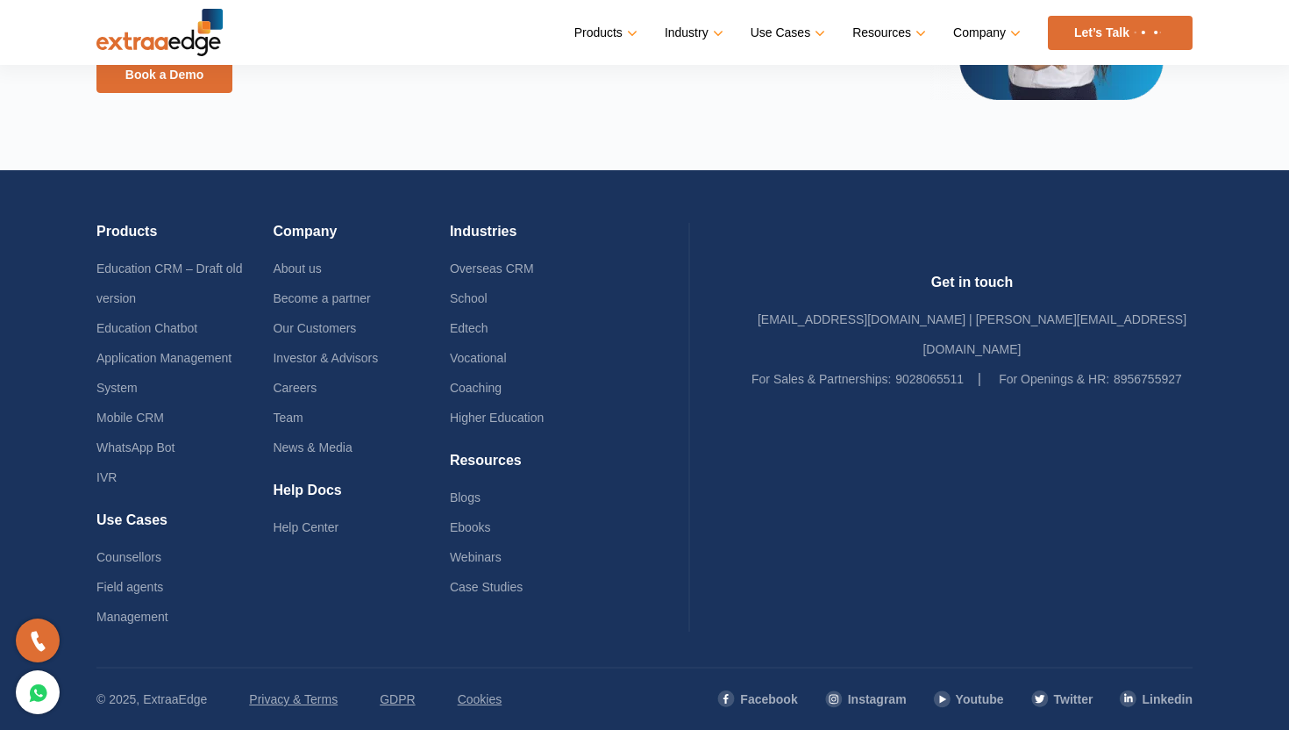
scroll to position [4147, 0]
